Goal: Find specific page/section: Find specific page/section

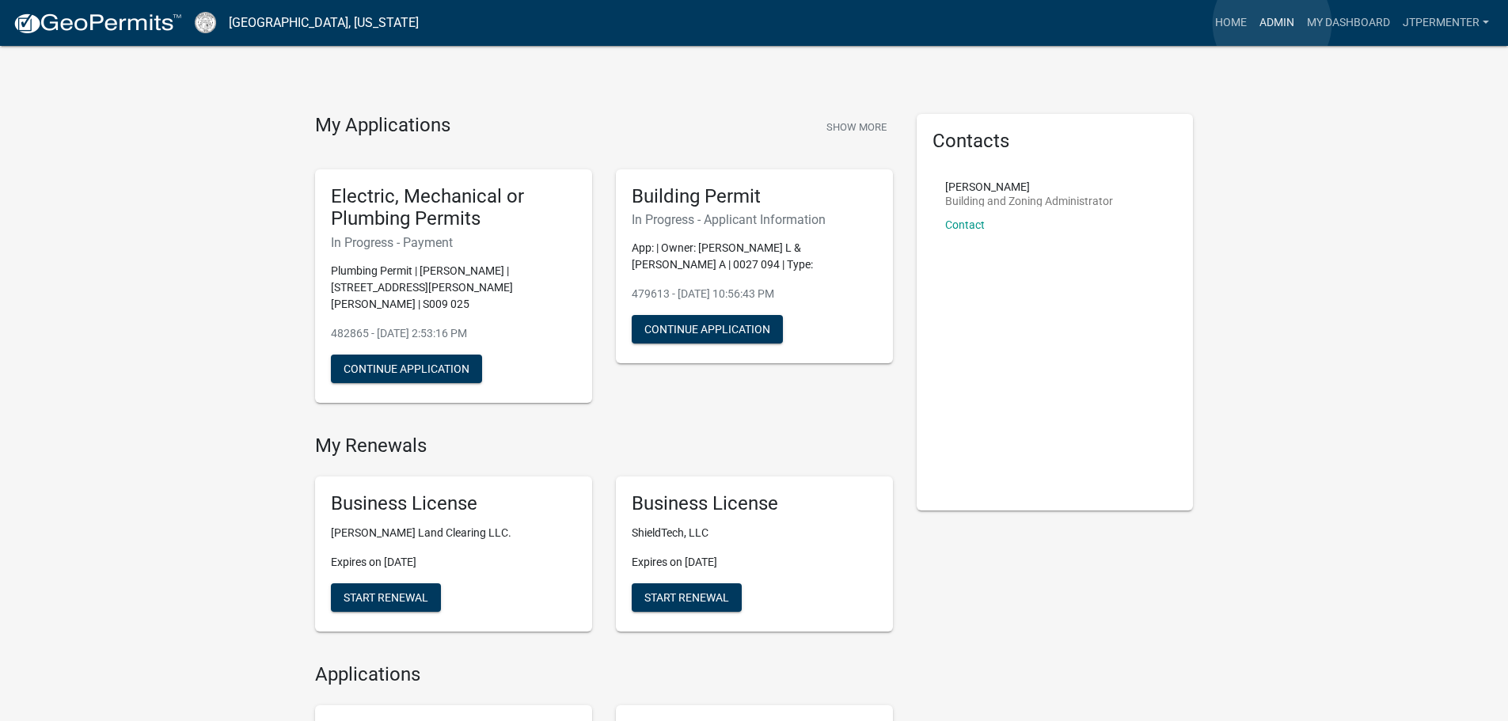
click at [1272, 24] on link "Admin" at bounding box center [1276, 23] width 47 height 30
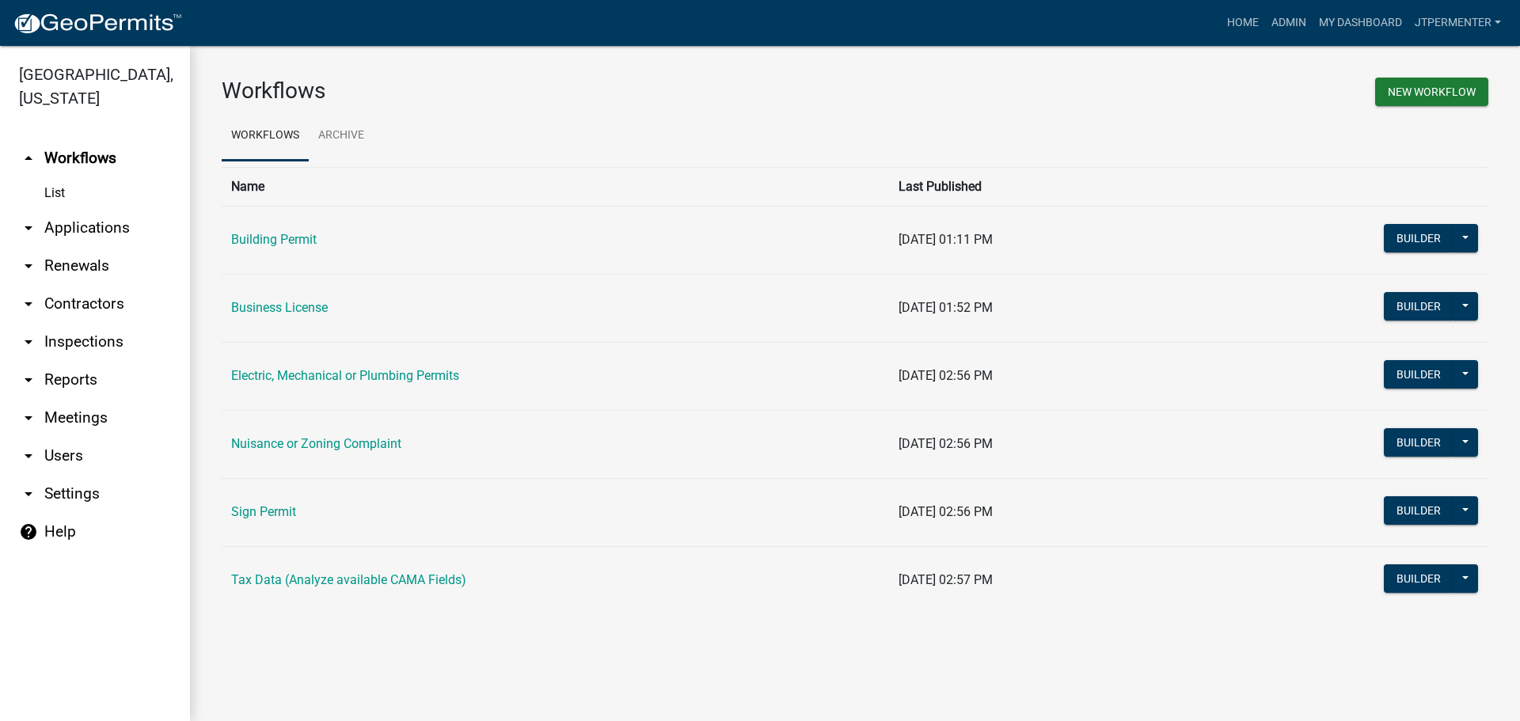
click at [253, 242] on link "Building Permit" at bounding box center [273, 239] width 85 height 15
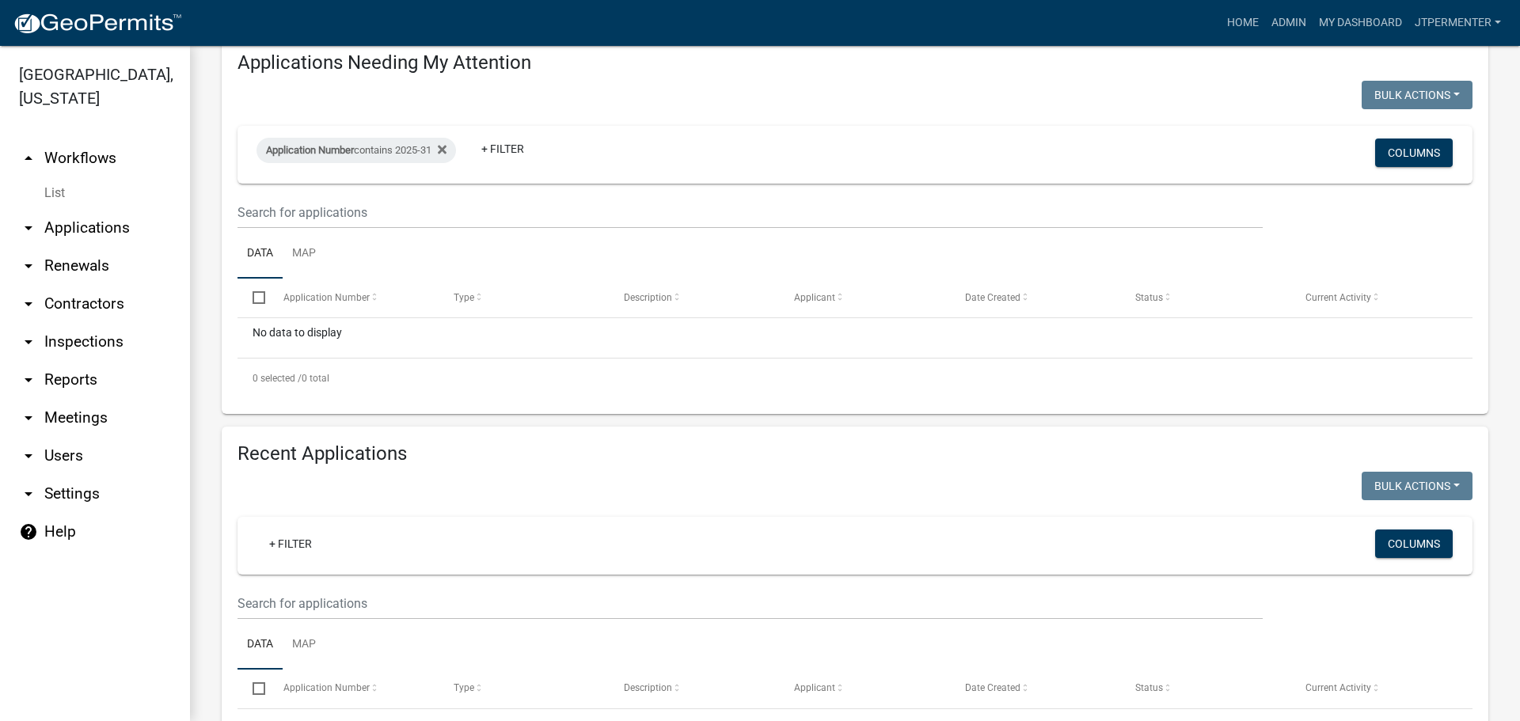
scroll to position [158, 0]
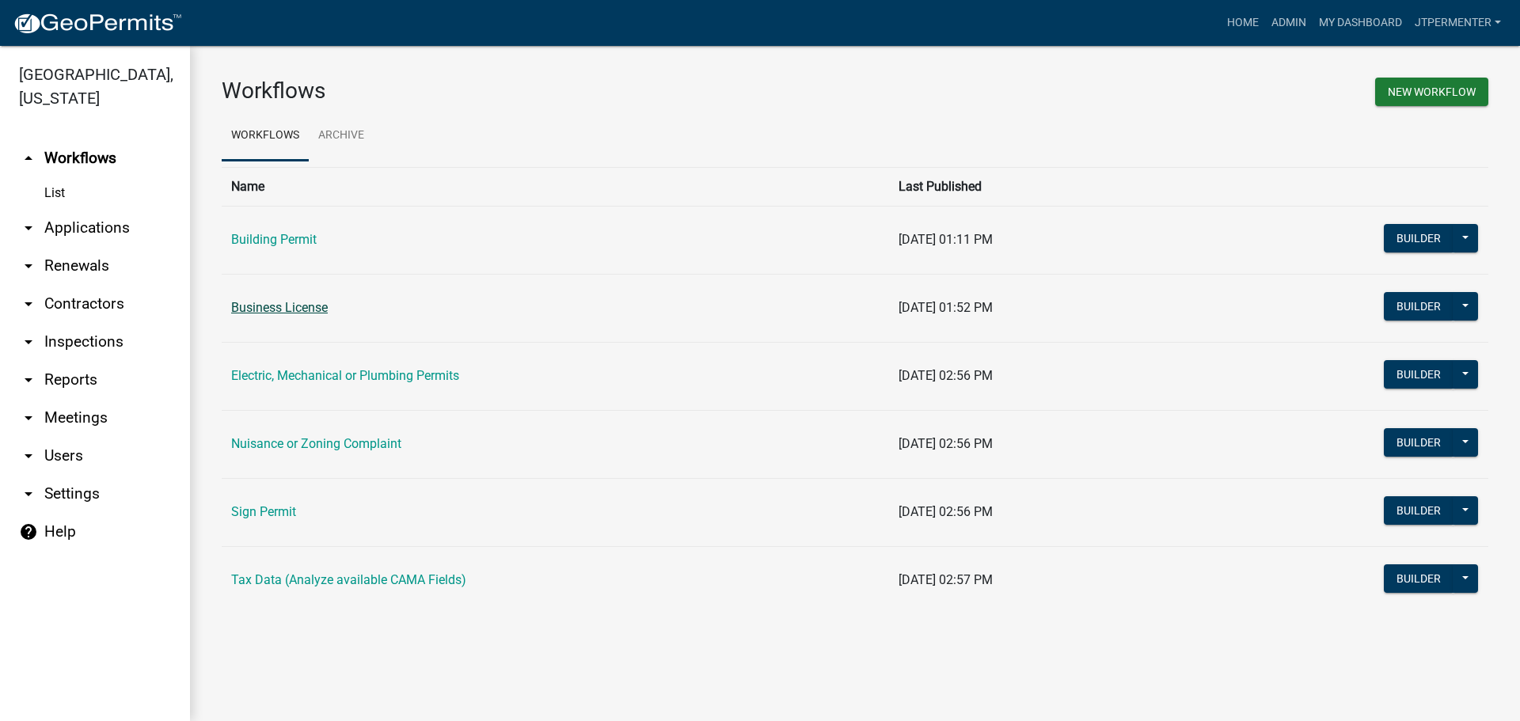
click at [268, 304] on link "Business License" at bounding box center [279, 307] width 97 height 15
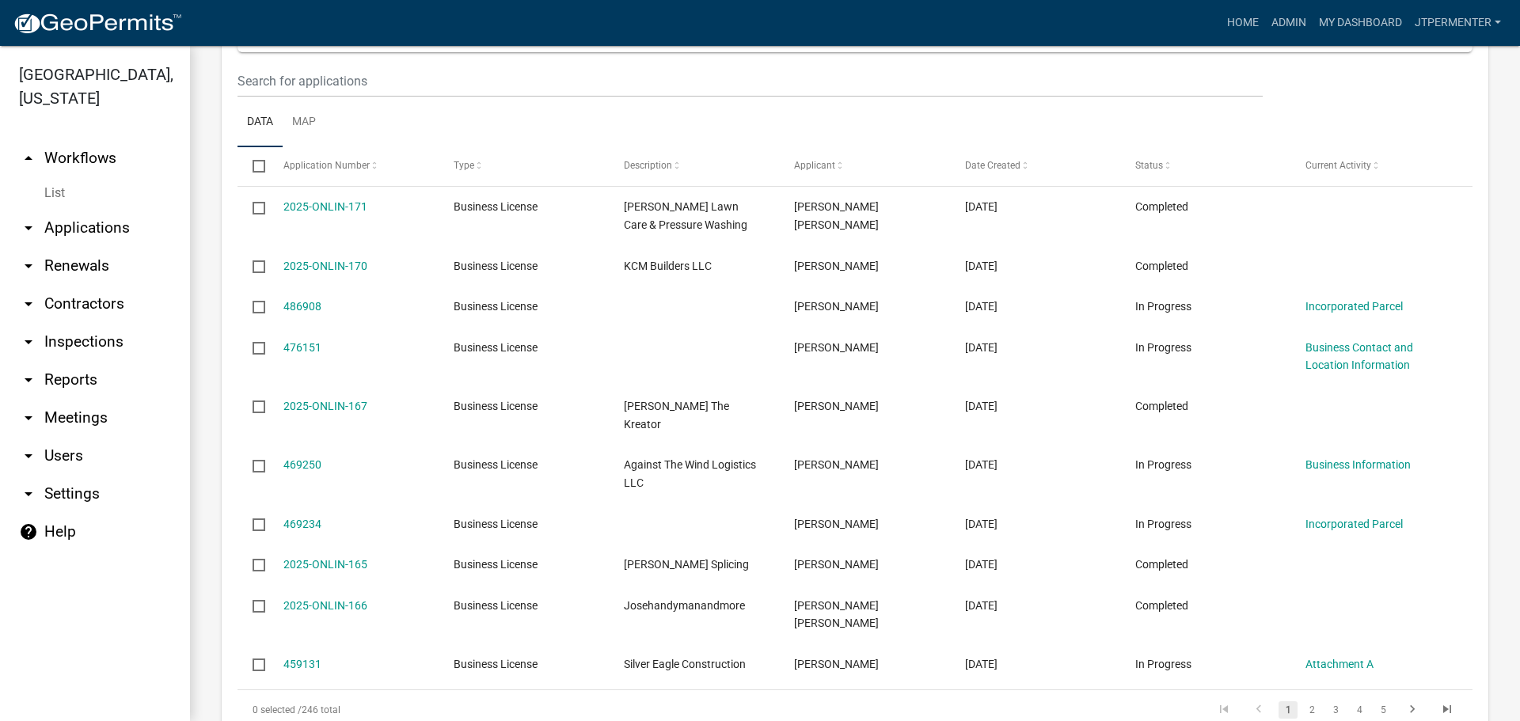
scroll to position [633, 0]
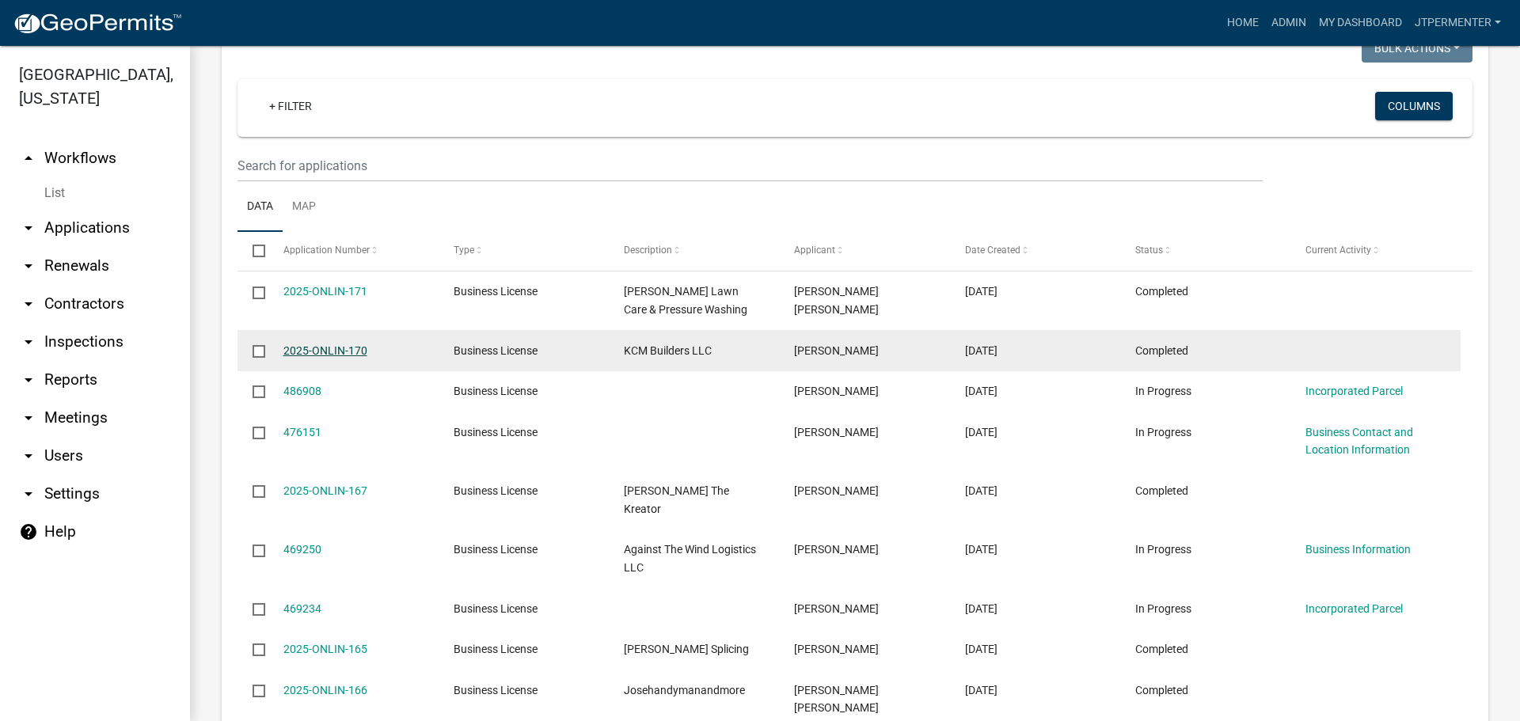
click at [294, 344] on link "2025-ONLIN-170" at bounding box center [325, 350] width 84 height 13
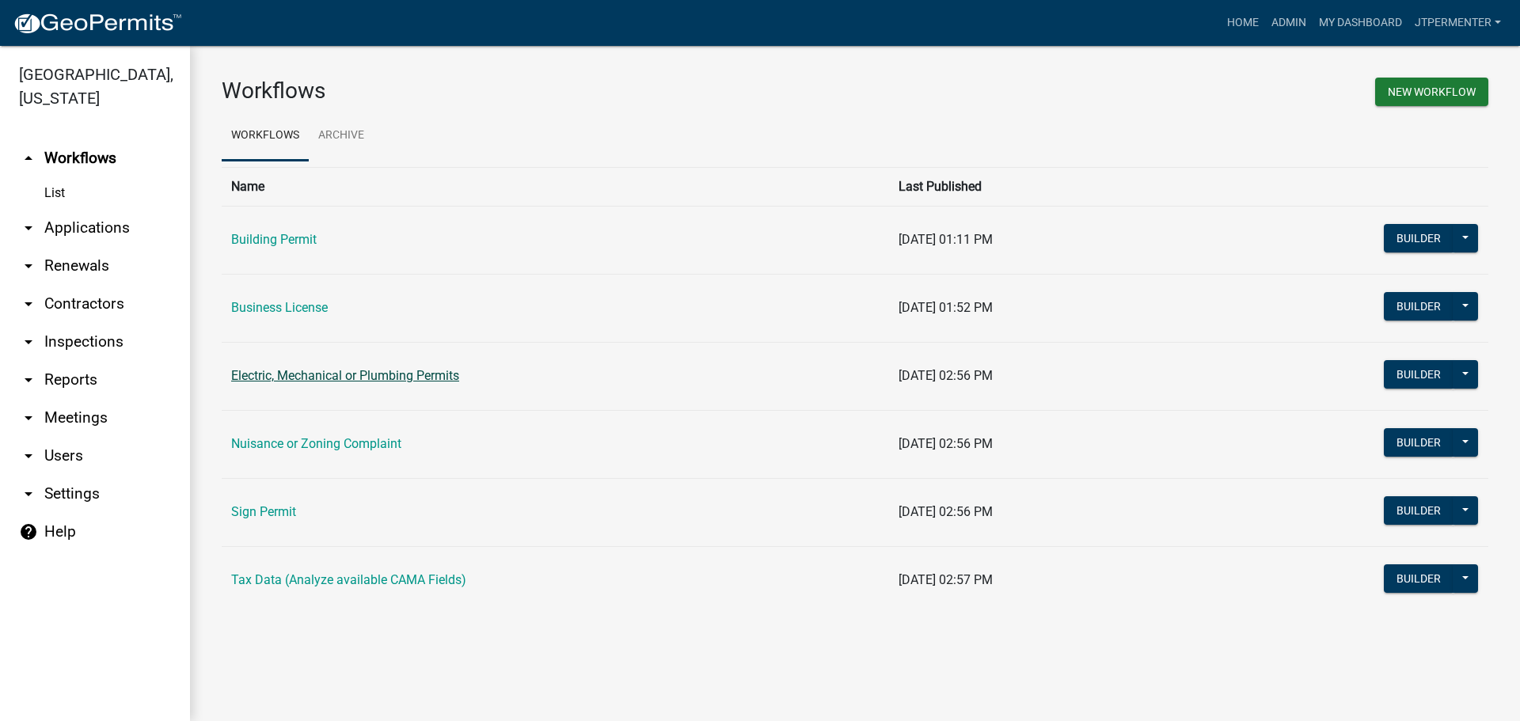
click at [283, 379] on link "Electric, Mechanical or Plumbing Permits" at bounding box center [345, 375] width 228 height 15
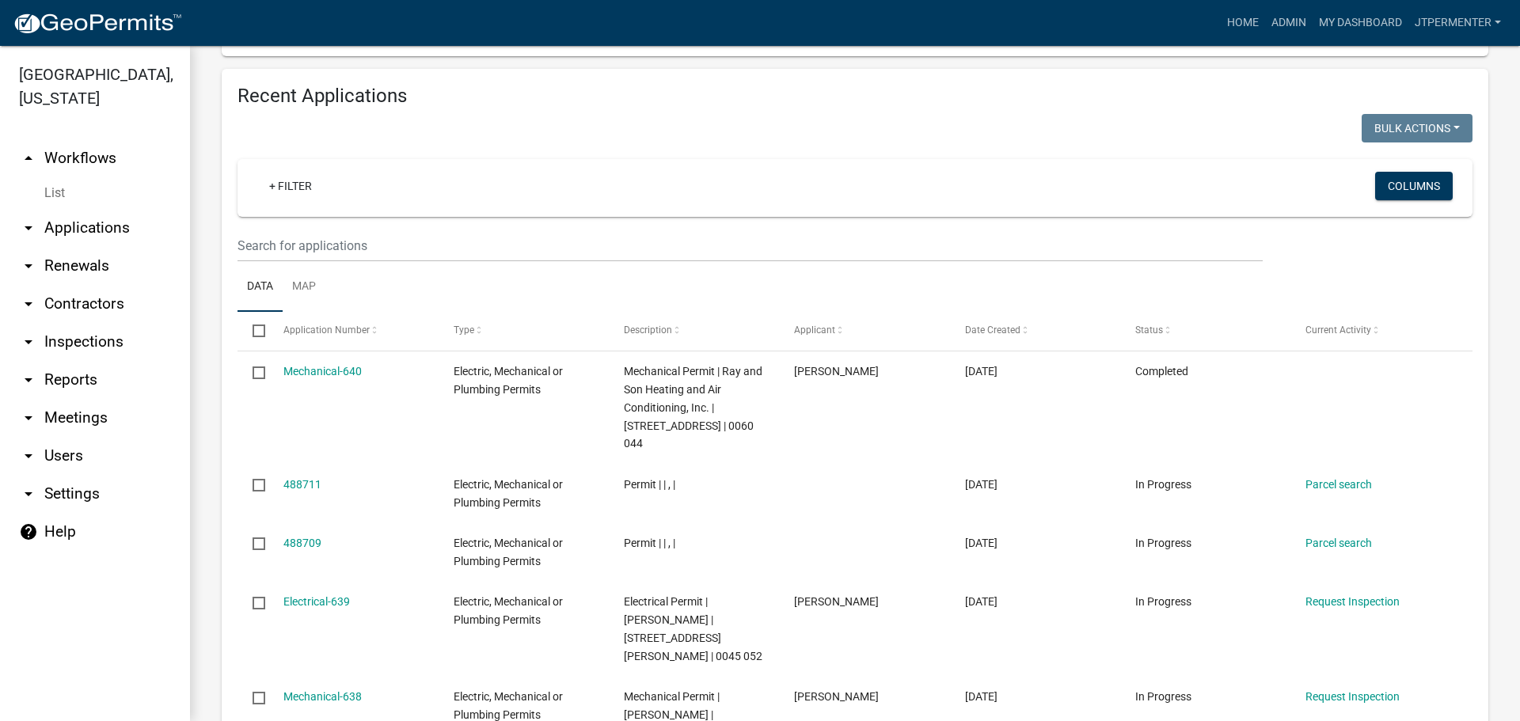
scroll to position [554, 0]
